Goal: Task Accomplishment & Management: Manage account settings

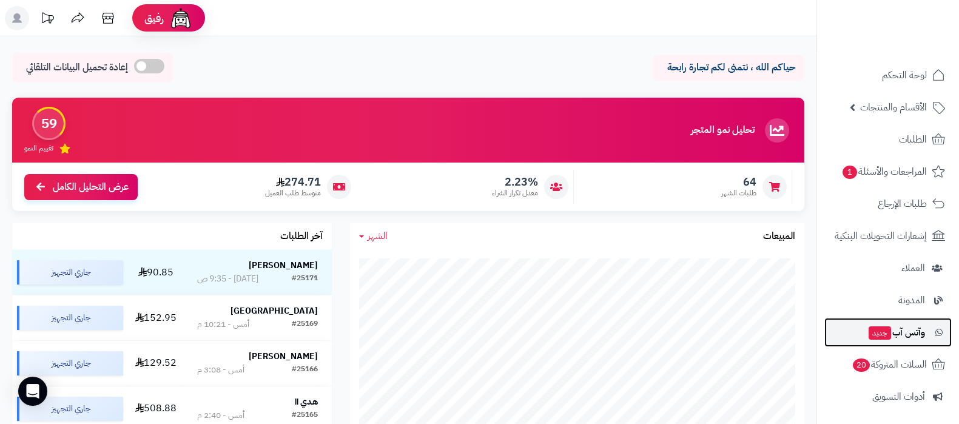
click at [890, 332] on span "وآتس آب جديد" at bounding box center [897, 332] width 58 height 17
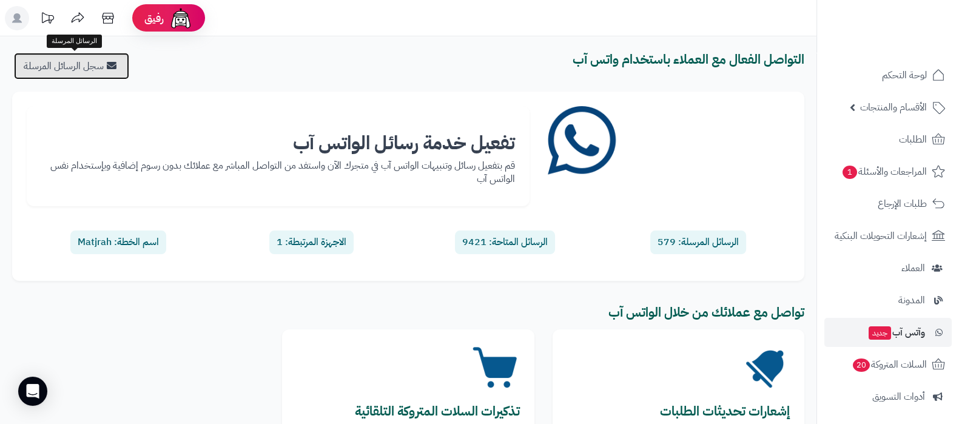
click at [124, 69] on link "سجل الرسائل المرسلة" at bounding box center [71, 66] width 115 height 27
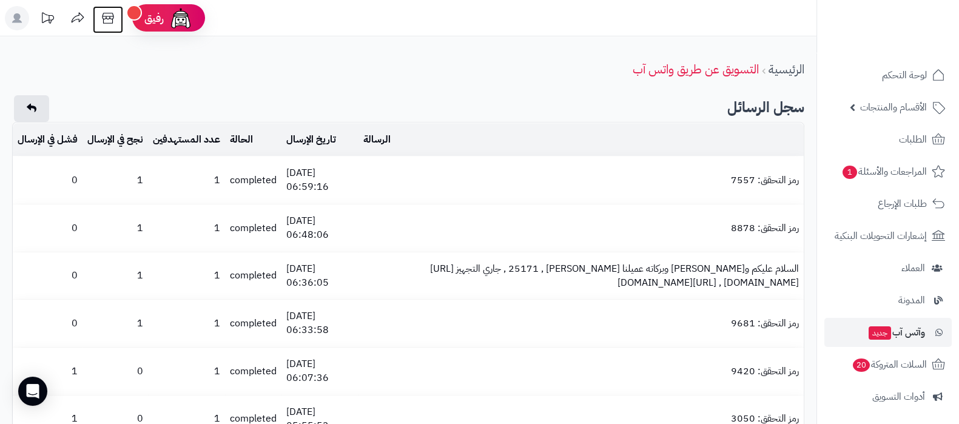
click at [101, 21] on icon at bounding box center [108, 18] width 24 height 24
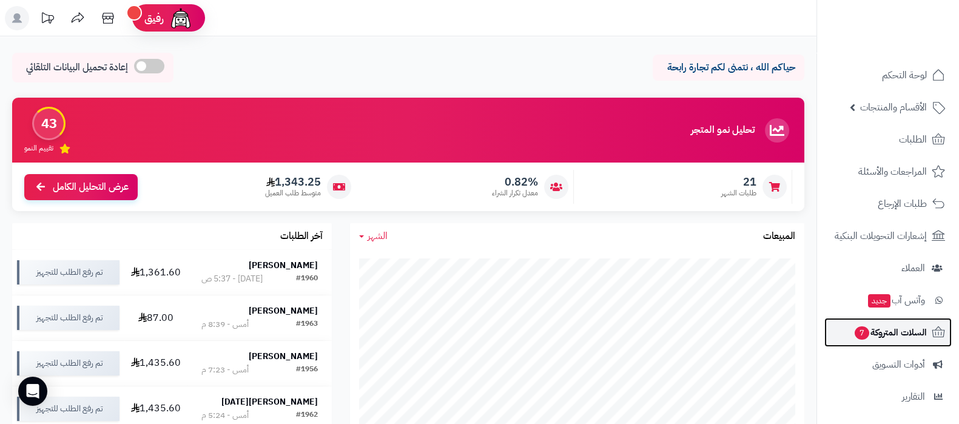
click at [883, 340] on span "السلات المتروكة 7" at bounding box center [890, 332] width 73 height 17
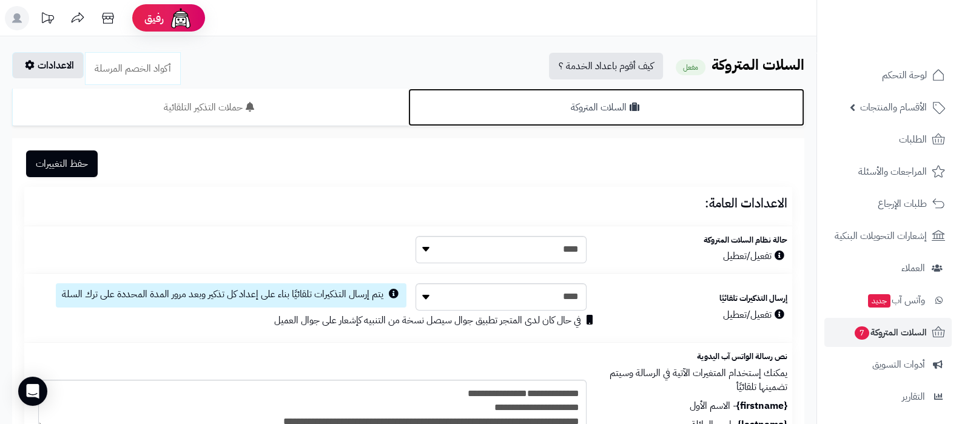
click at [608, 104] on link "السلات المتروكة" at bounding box center [606, 108] width 396 height 38
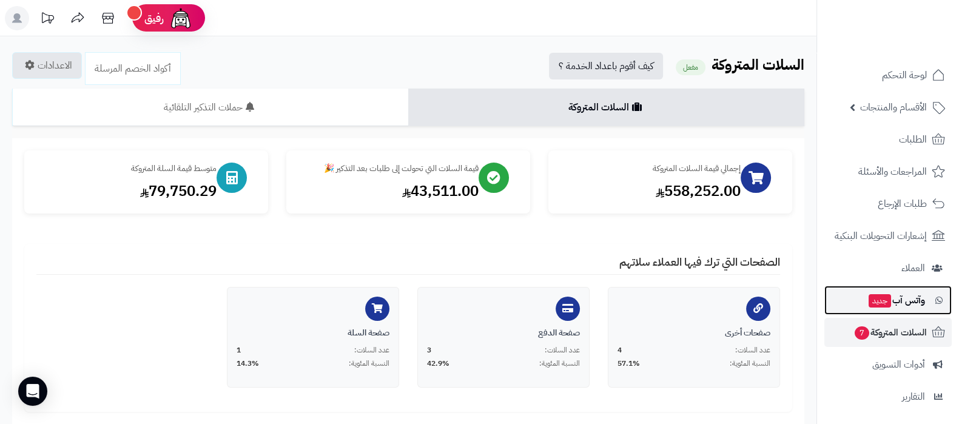
click at [888, 302] on span "جديد" at bounding box center [880, 300] width 22 height 13
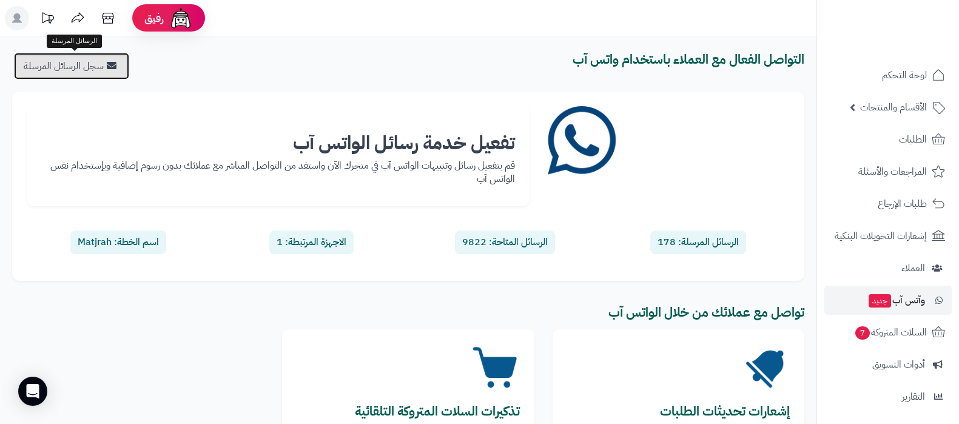
click at [95, 75] on link "سجل الرسائل المرسلة" at bounding box center [71, 66] width 115 height 27
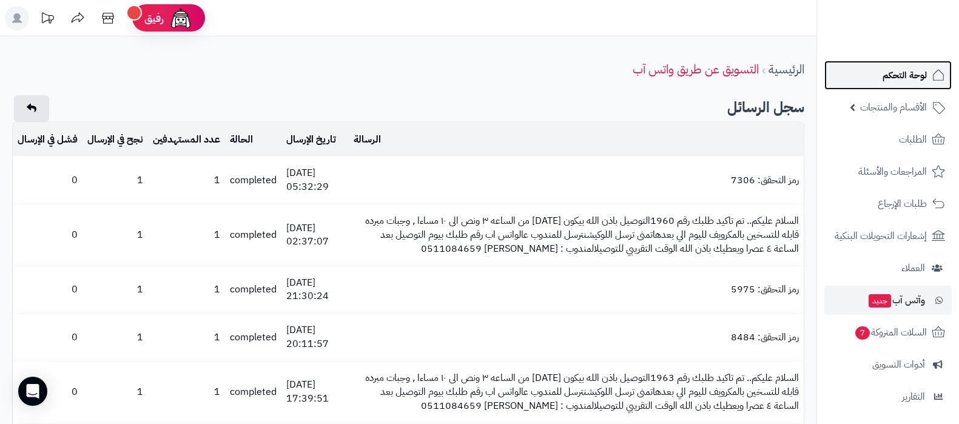
click at [861, 85] on link "لوحة التحكم" at bounding box center [888, 75] width 127 height 29
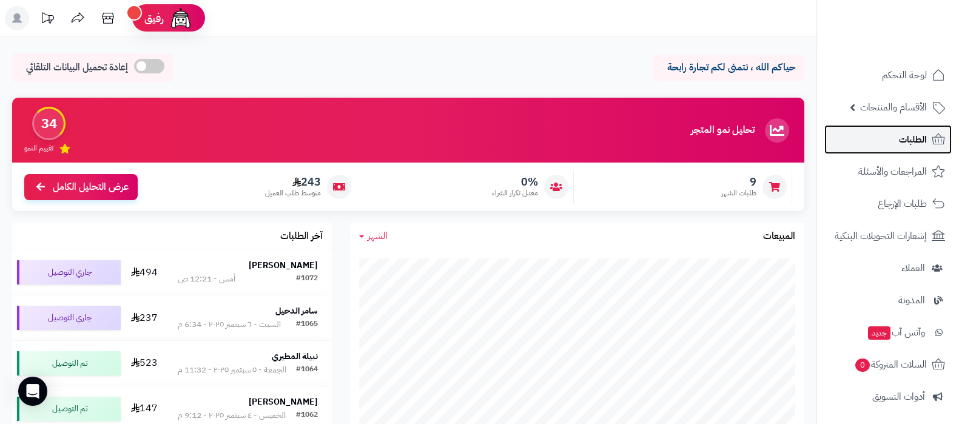
click at [910, 136] on span "الطلبات" at bounding box center [913, 139] width 28 height 17
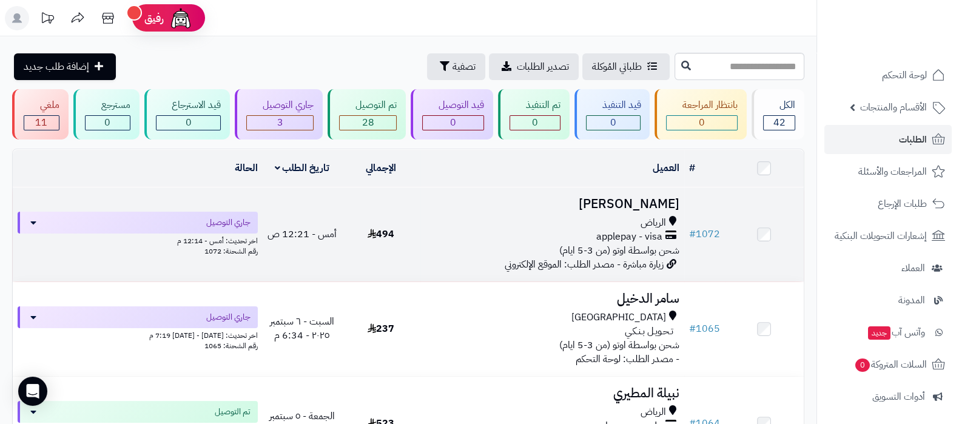
click at [601, 203] on h3 "Mohammad Bin Malluh" at bounding box center [552, 204] width 254 height 14
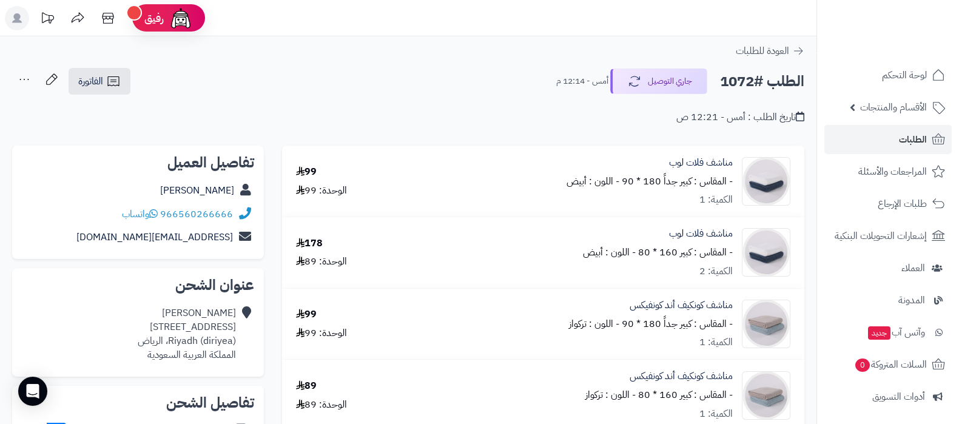
scroll to position [163, 0]
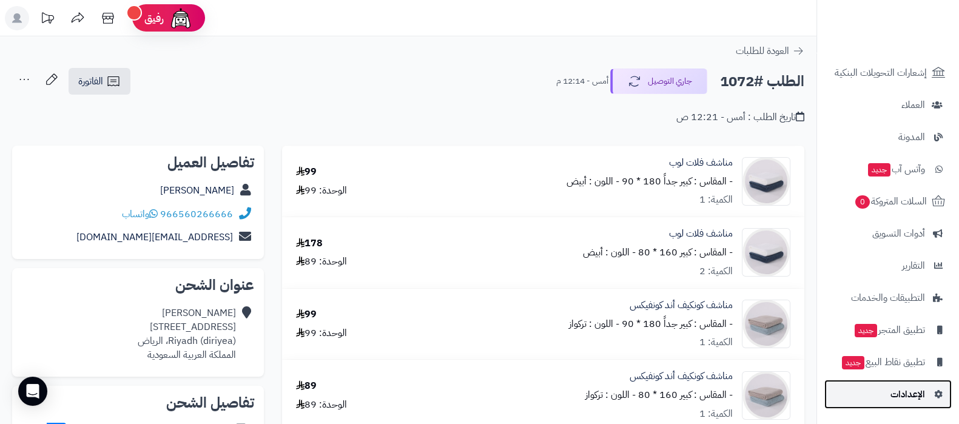
click at [915, 392] on span "الإعدادات" at bounding box center [908, 394] width 35 height 17
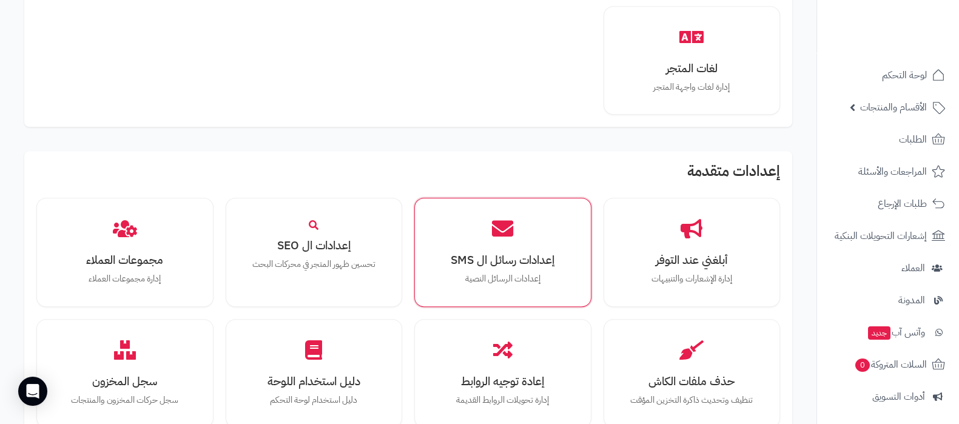
scroll to position [986, 0]
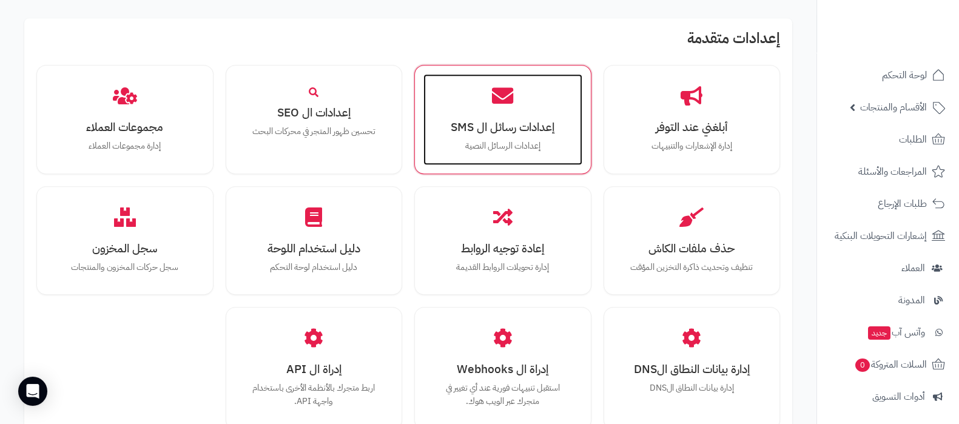
click at [502, 109] on div "إعدادات رسائل ال SMS إعدادات الرسائل النصية" at bounding box center [503, 119] width 159 height 91
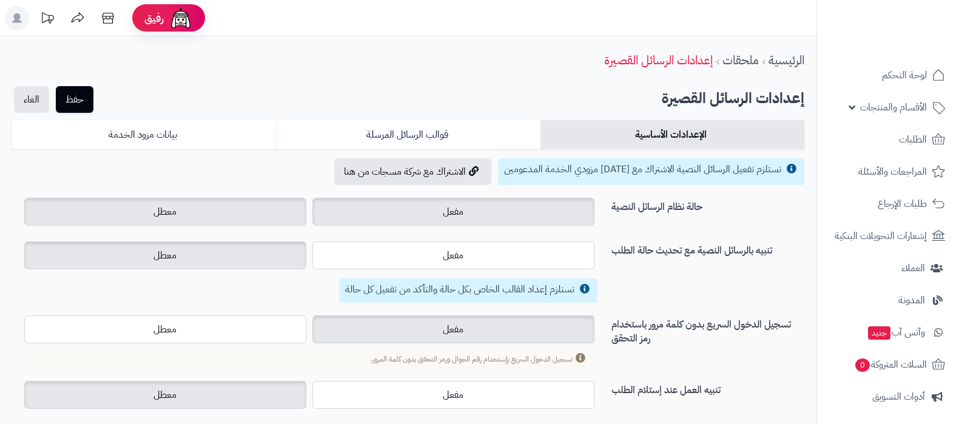
click at [252, 208] on label "معطل" at bounding box center [165, 212] width 282 height 28
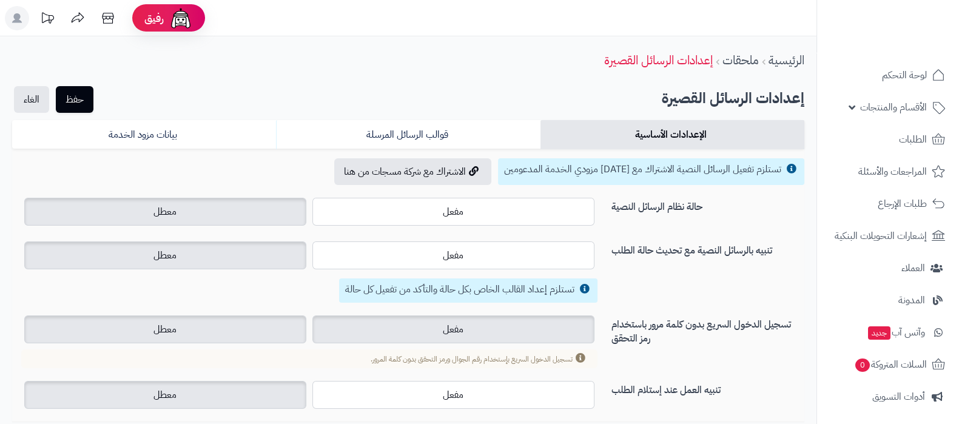
click at [249, 338] on label "معطل" at bounding box center [165, 330] width 282 height 28
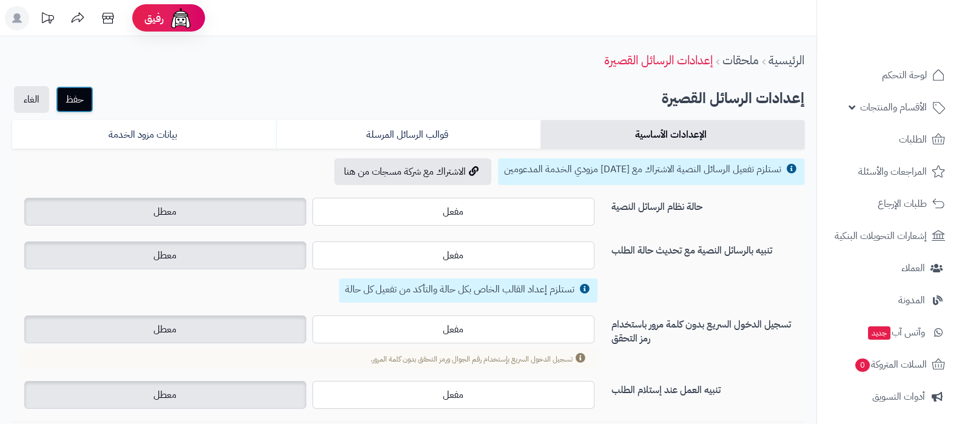
click at [85, 100] on button "حفظ" at bounding box center [75, 99] width 38 height 27
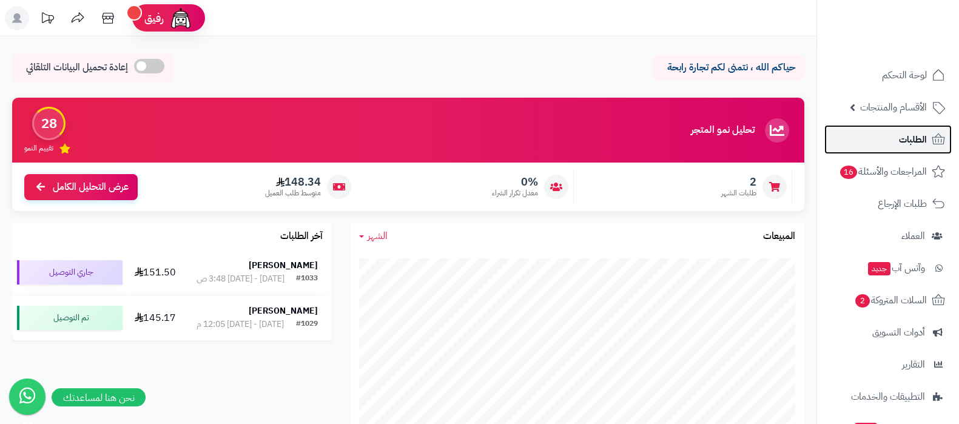
click at [897, 138] on link "الطلبات" at bounding box center [888, 139] width 127 height 29
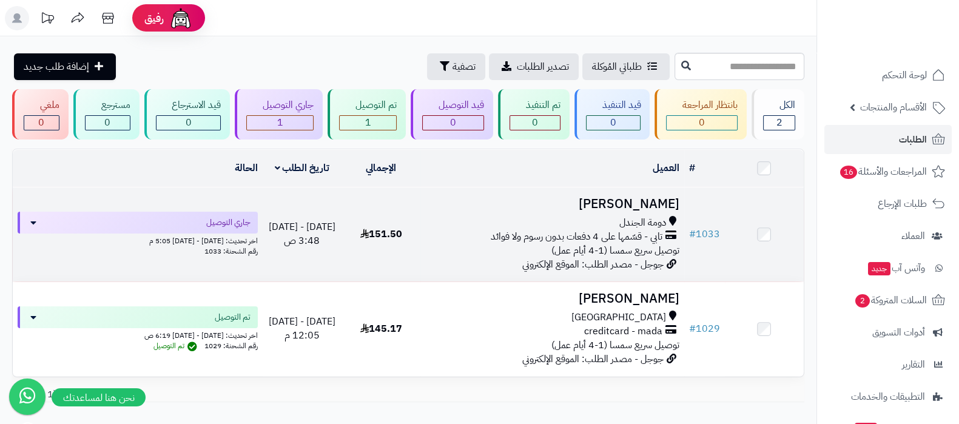
click at [631, 197] on h3 "[PERSON_NAME]" at bounding box center [552, 204] width 254 height 14
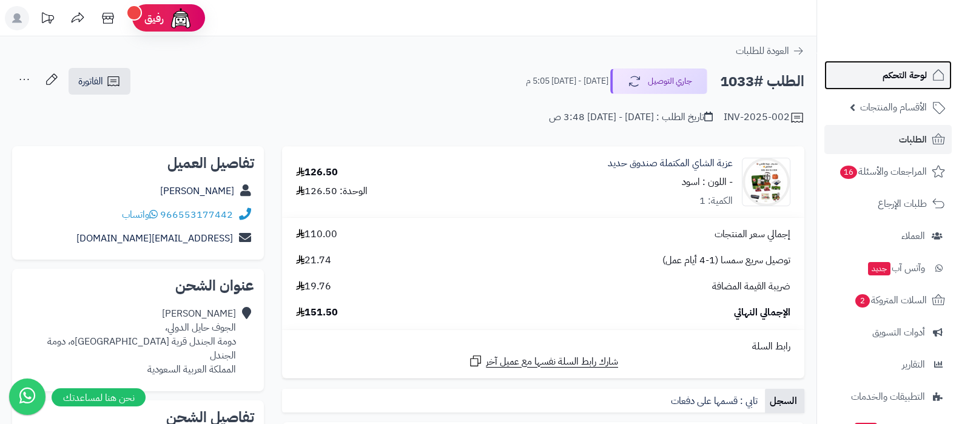
click at [892, 78] on span "لوحة التحكم" at bounding box center [905, 75] width 44 height 17
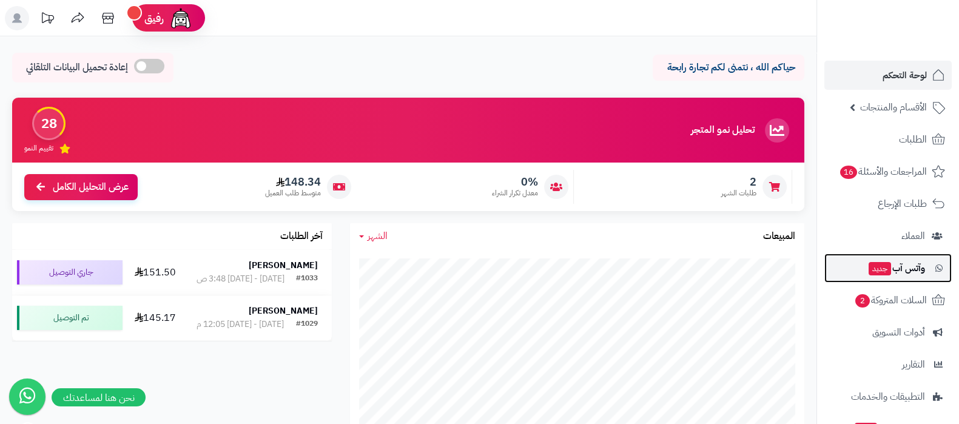
click at [873, 256] on link "وآتس آب جديد" at bounding box center [888, 268] width 127 height 29
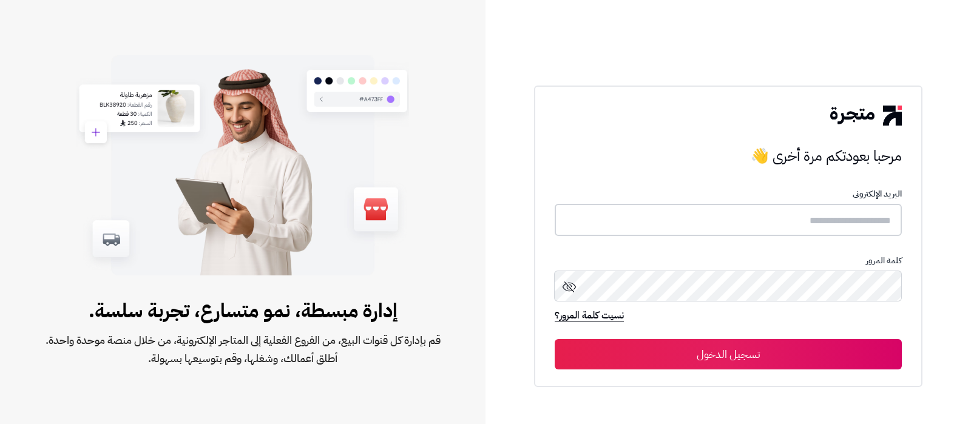
click at [783, 220] on input "text" at bounding box center [728, 220] width 347 height 32
type input "**********"
click at [776, 353] on button "تسجيل الدخول" at bounding box center [728, 354] width 347 height 30
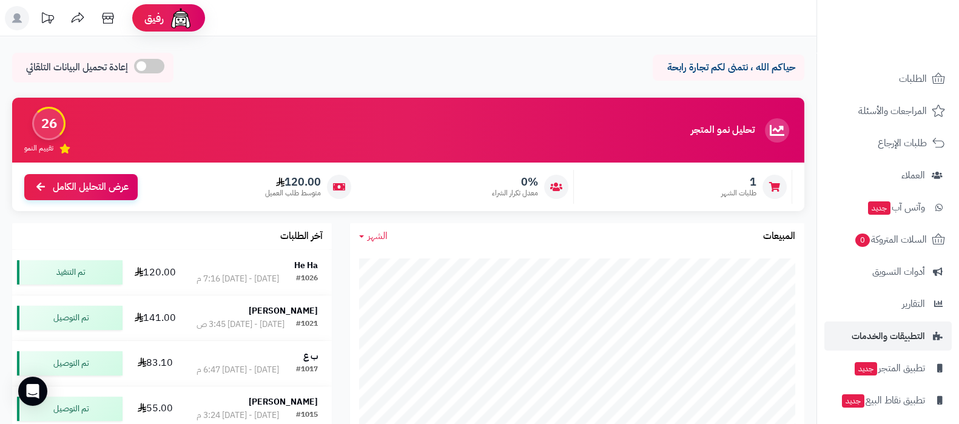
scroll to position [98, 0]
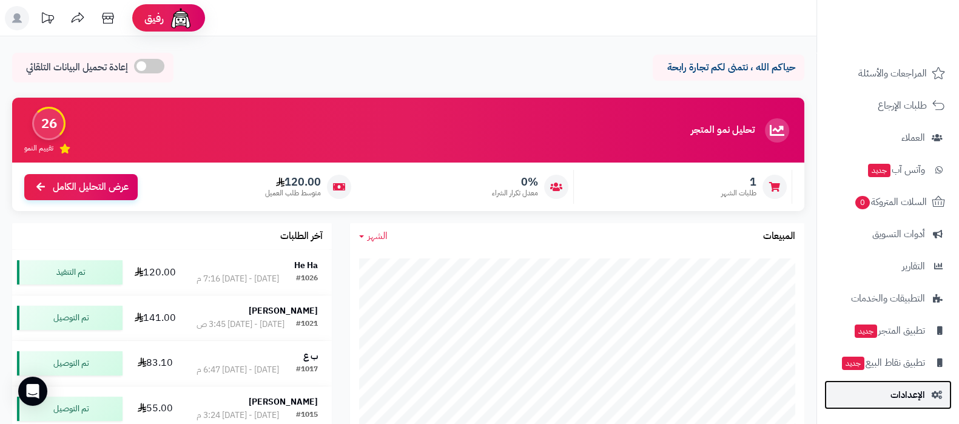
click at [891, 399] on span "الإعدادات" at bounding box center [908, 395] width 35 height 17
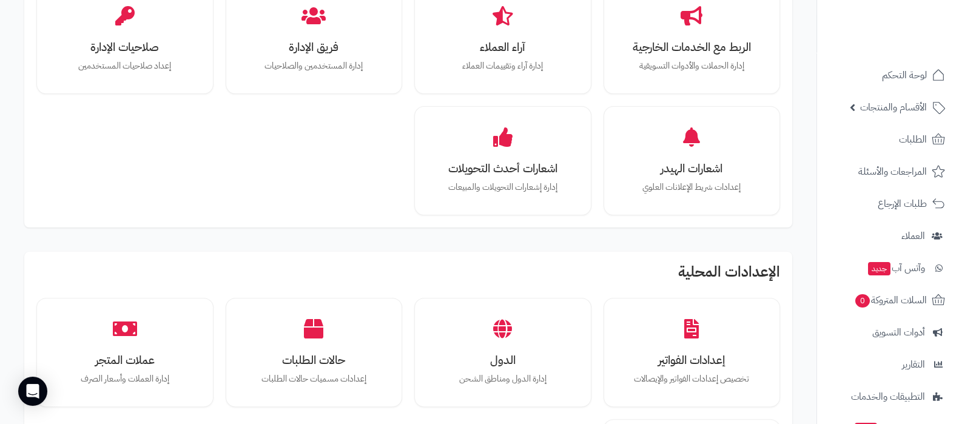
scroll to position [212, 0]
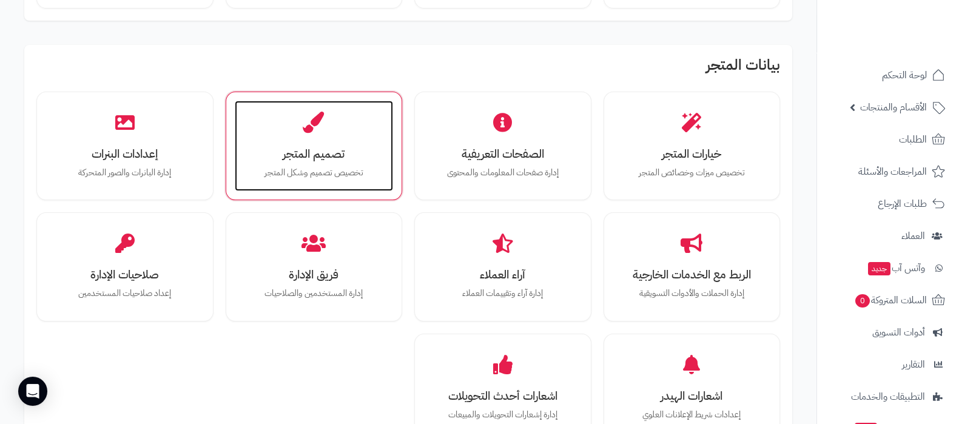
click at [303, 132] on icon at bounding box center [313, 122] width 21 height 21
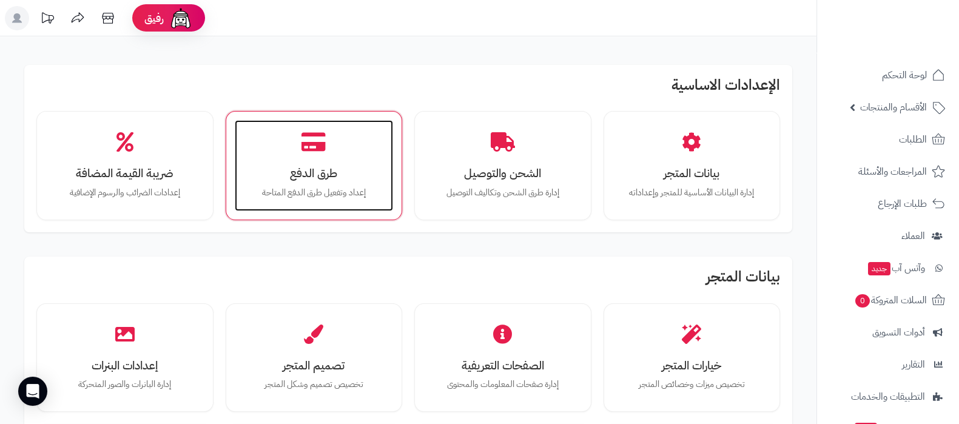
click at [313, 137] on icon at bounding box center [314, 142] width 24 height 21
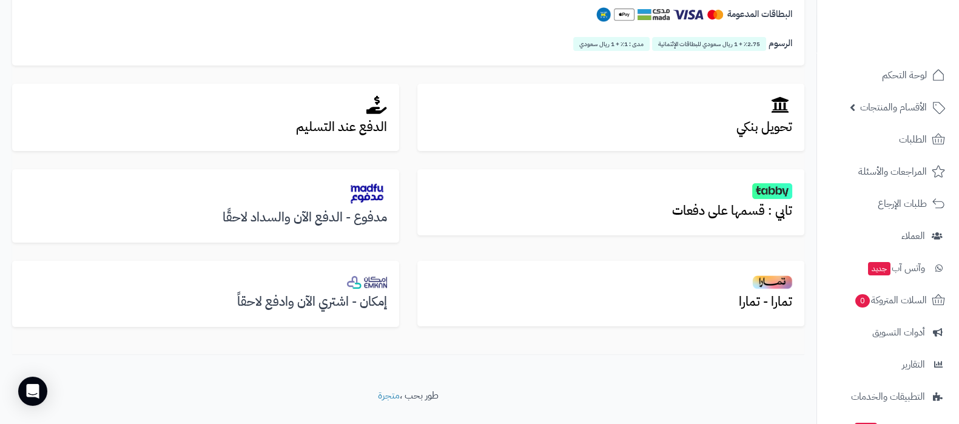
scroll to position [391, 0]
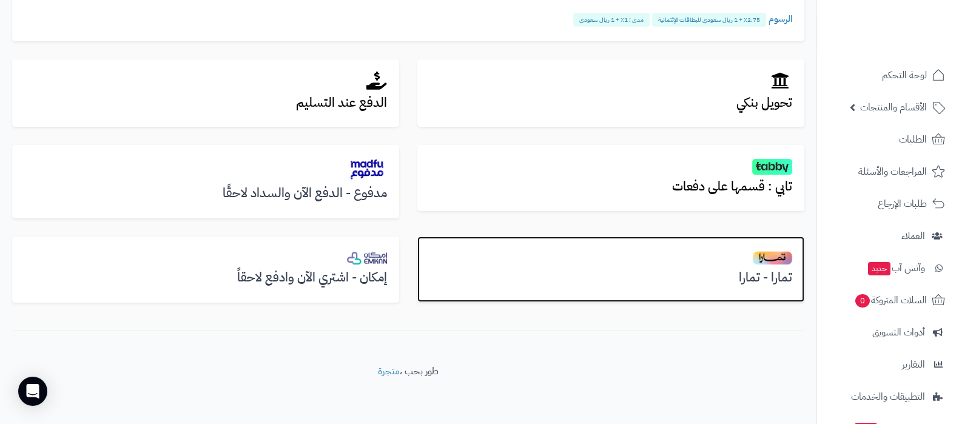
click at [766, 280] on h3 "تمارا - تمارا" at bounding box center [611, 278] width 363 height 14
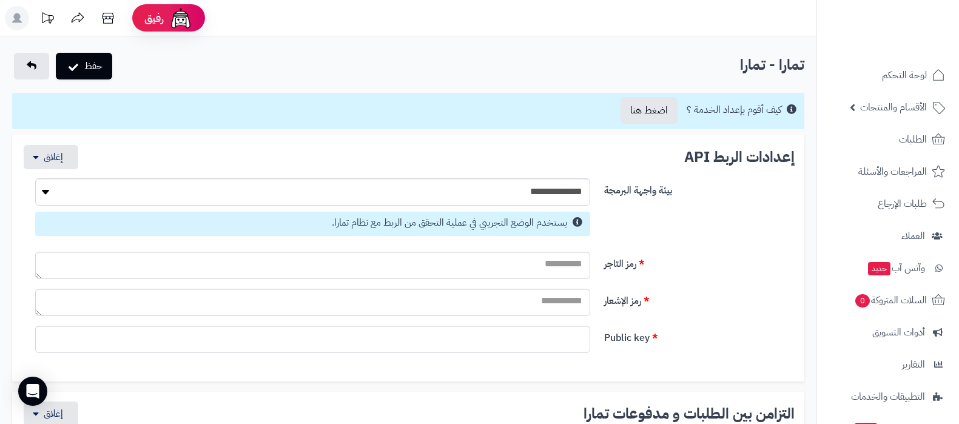
select select
